Goal: Information Seeking & Learning: Learn about a topic

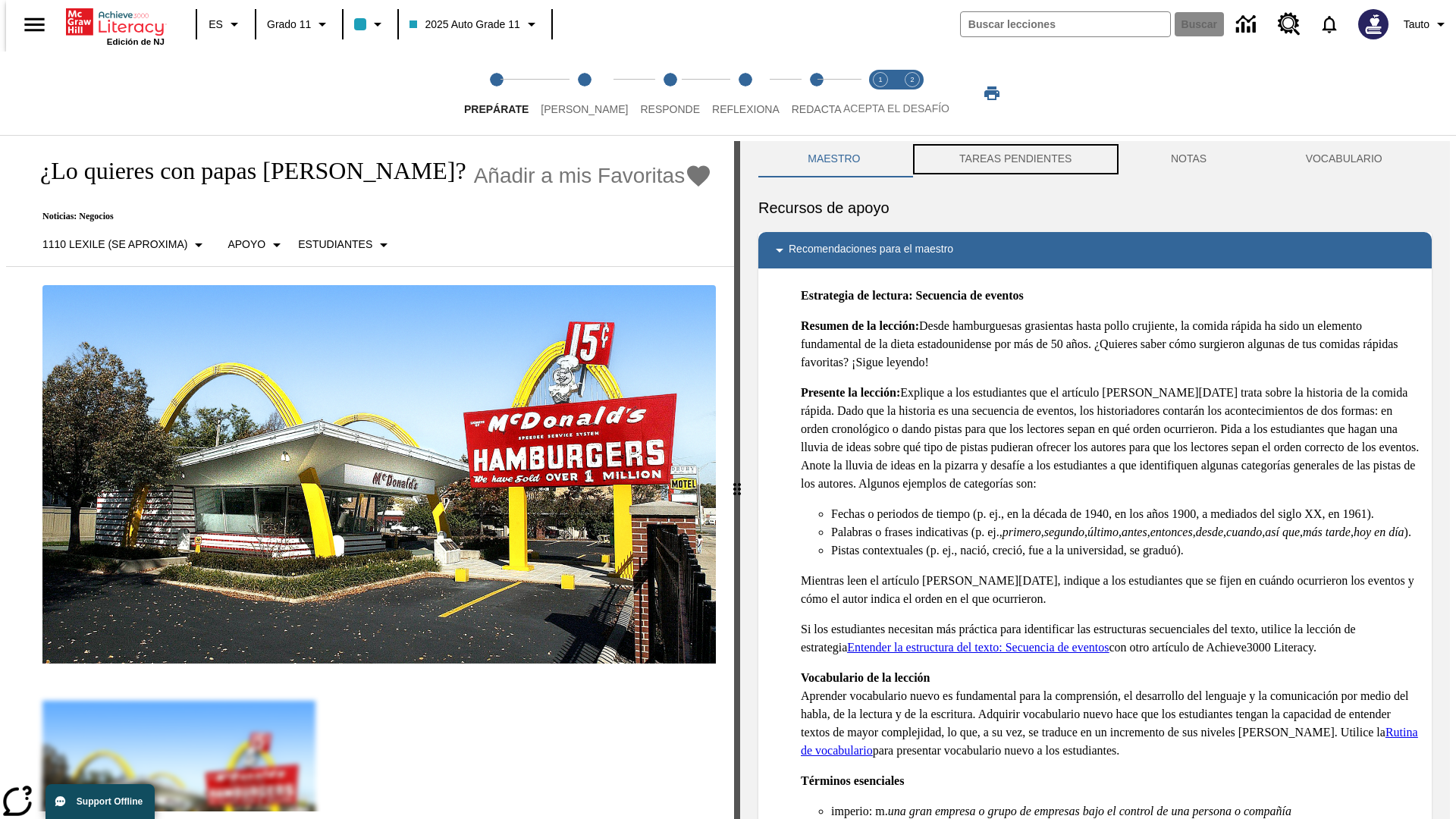
click at [1014, 160] on button "TAREAS PENDIENTES" at bounding box center [1016, 160] width 212 height 37
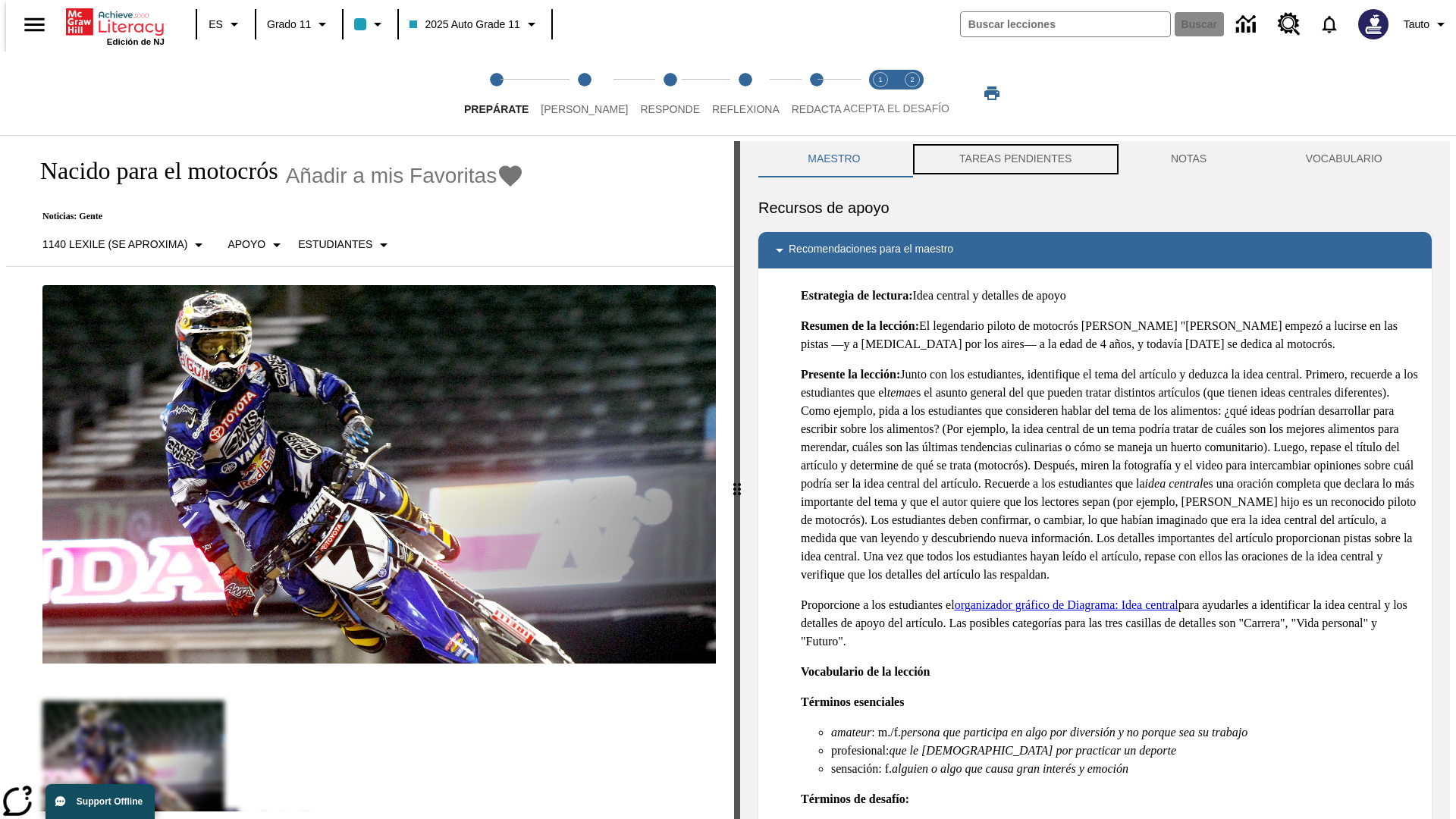
click at [1014, 160] on button "TAREAS PENDIENTES" at bounding box center [1016, 160] width 212 height 37
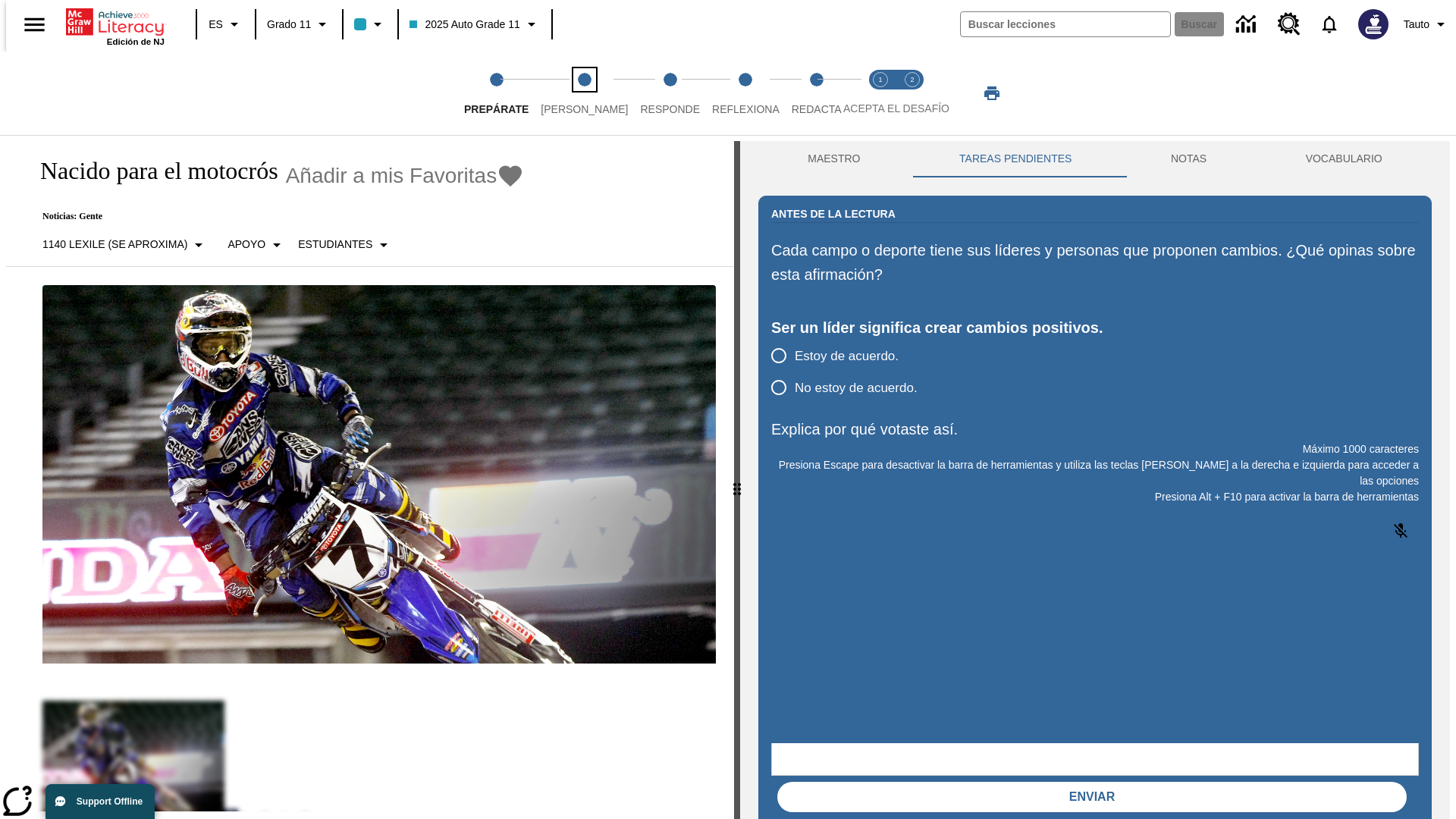
click at [572, 94] on span "Lee" at bounding box center [584, 103] width 87 height 27
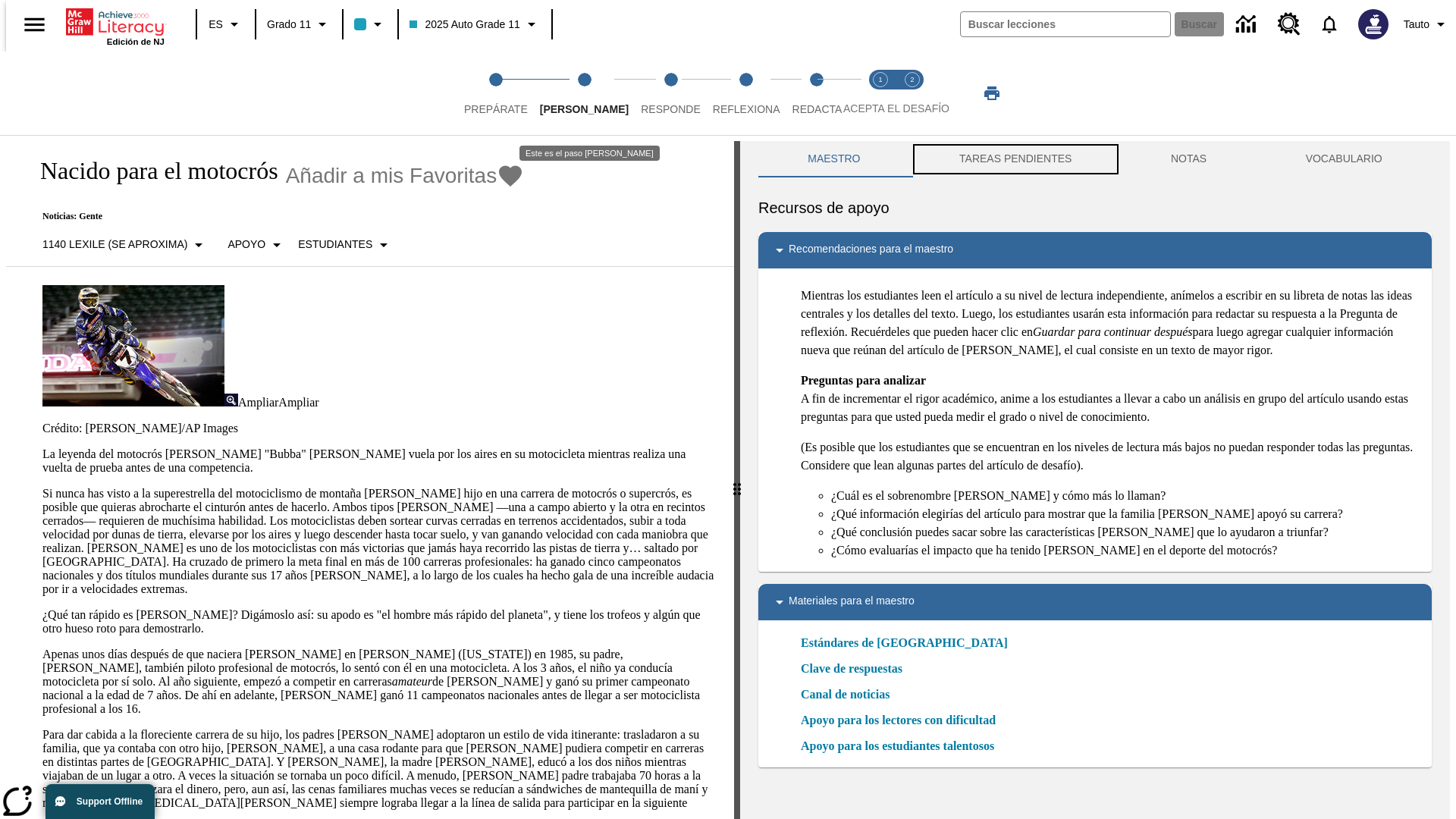
scroll to position [1, 0]
click at [1014, 160] on button "TAREAS PENDIENTES" at bounding box center [1016, 159] width 212 height 37
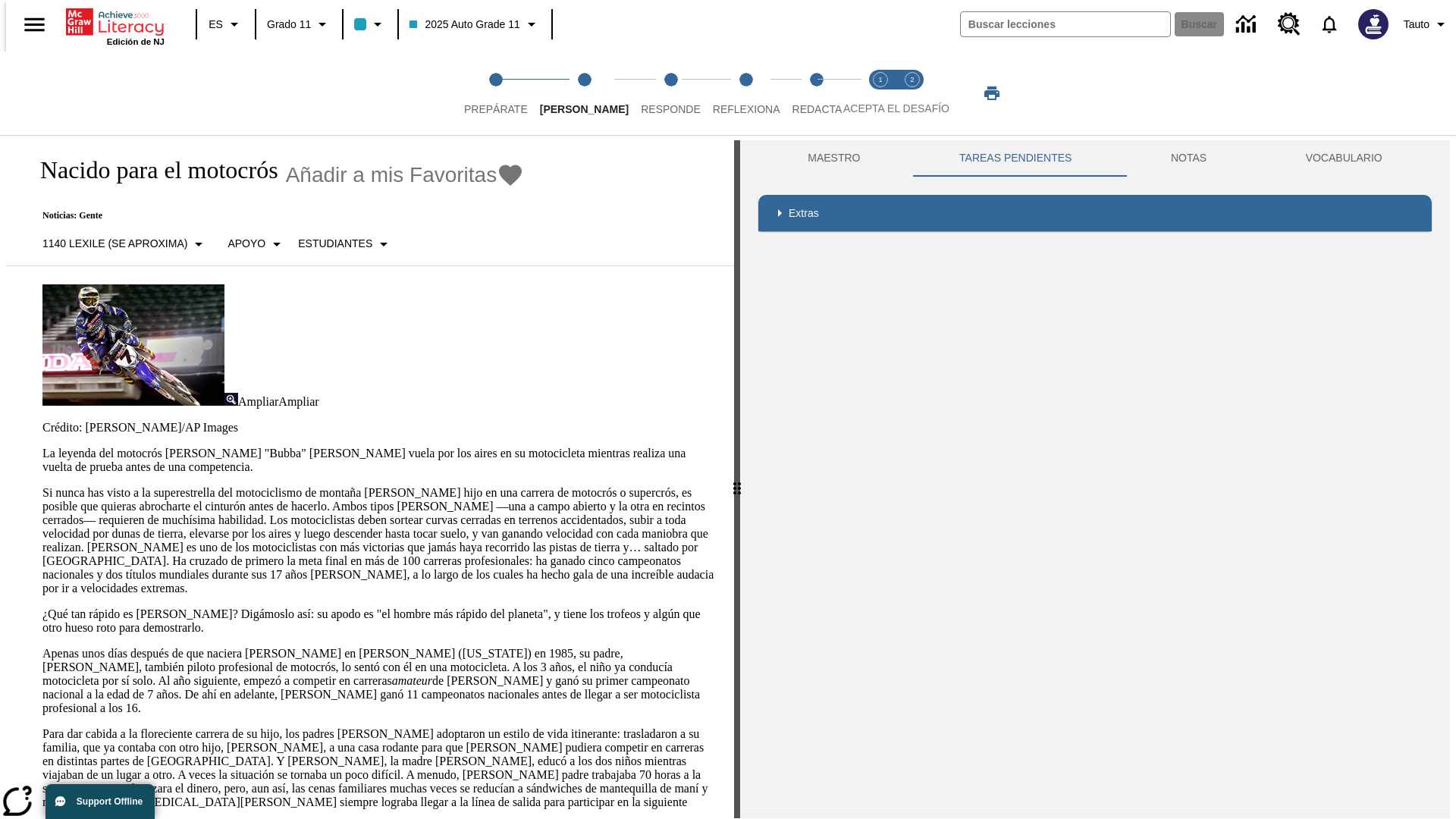
click at [43, 486] on p "Si nunca has visto a la superestrella del motociclismo de montaña James Stewart…" at bounding box center [379, 541] width 674 height 110
